Goal: Find specific page/section: Find specific page/section

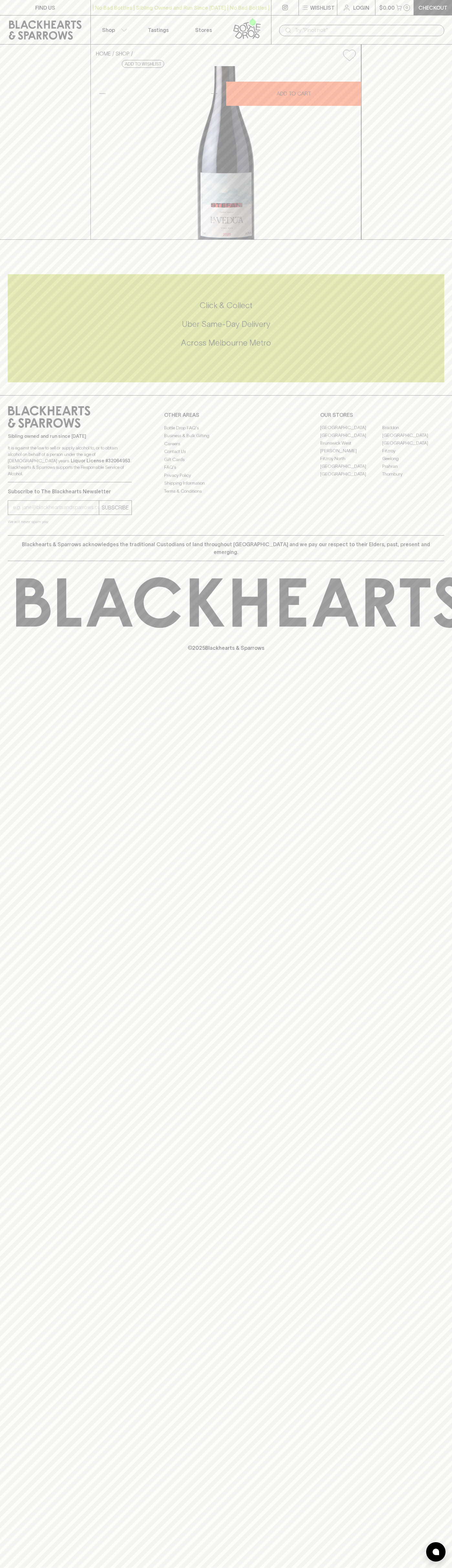
click at [13, 0] on link "FIND US" at bounding box center [45, 7] width 90 height 15
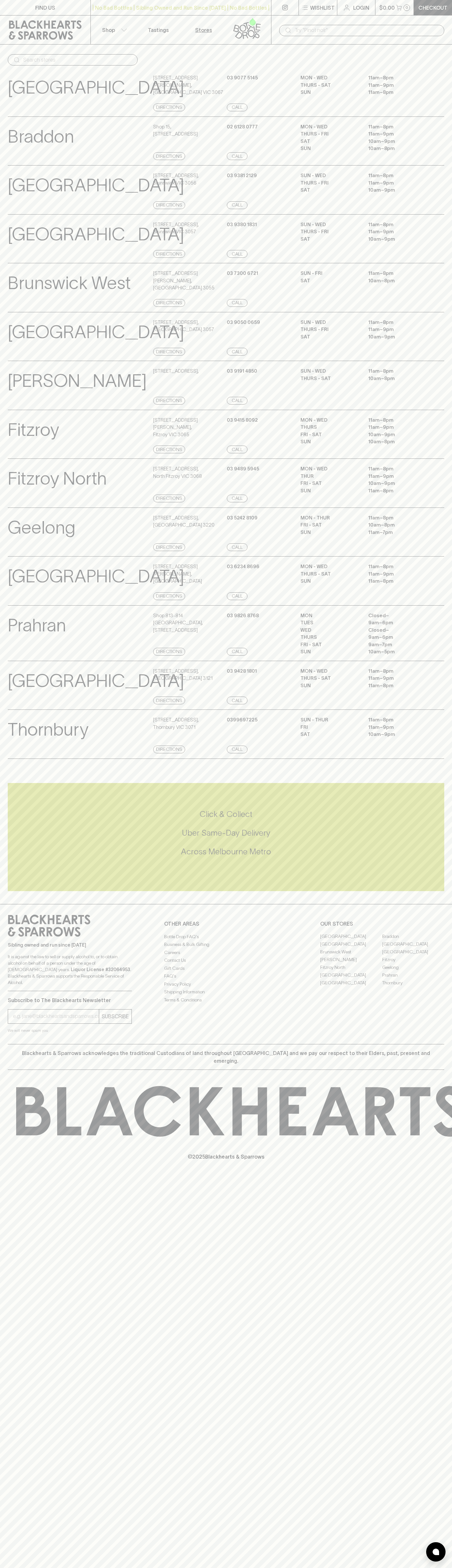
click at [444, 53] on main "​ [GEOGRAPHIC_DATA] View Store Details [STREET_ADDRESS][PERSON_NAME] Directions…" at bounding box center [226, 403] width 452 height 718
click at [77, 1567] on html "FIND US | No Bad Bottles | Sibling Owned and Run Since [DATE] | No Bad Bottles …" at bounding box center [226, 784] width 452 height 1568
click at [30, 38] on icon at bounding box center [45, 30] width 81 height 19
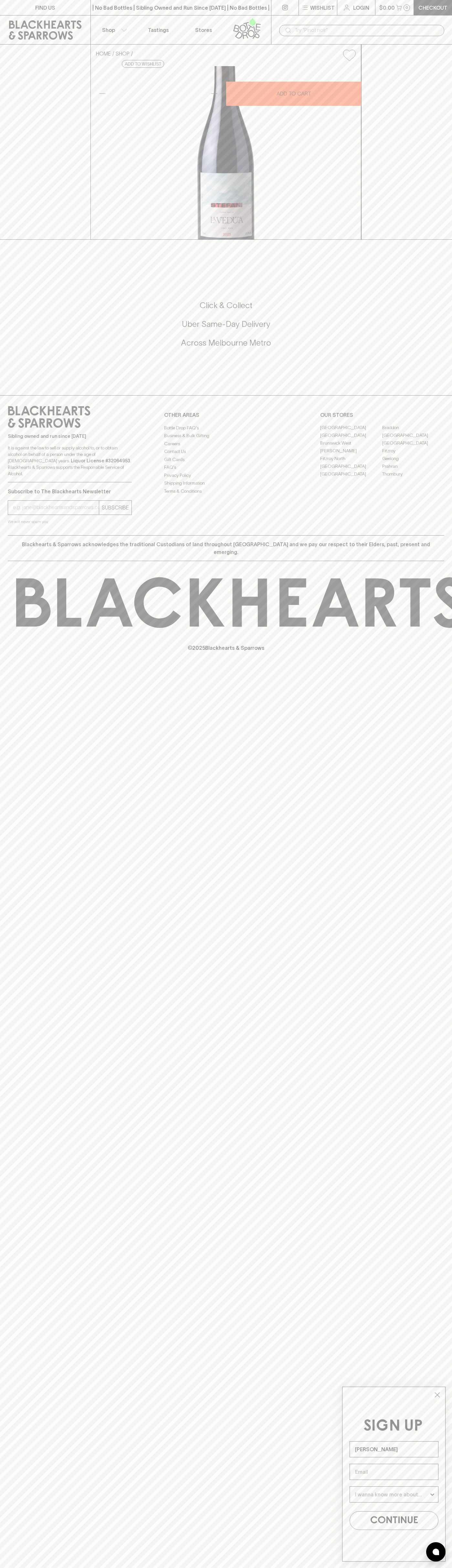
type input "John Smith"
